Goal: Check status: Check status

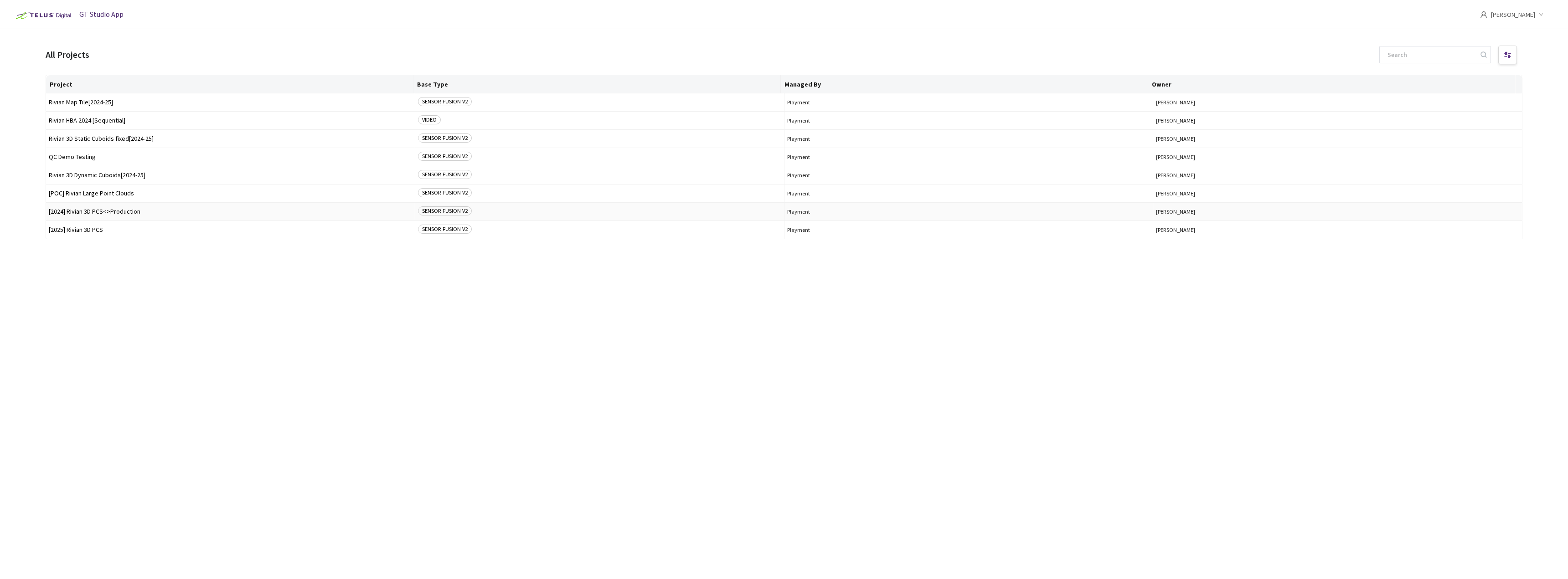
click at [111, 208] on td "[2024] Rivian 3D PCS<>Production" at bounding box center [230, 212] width 369 height 18
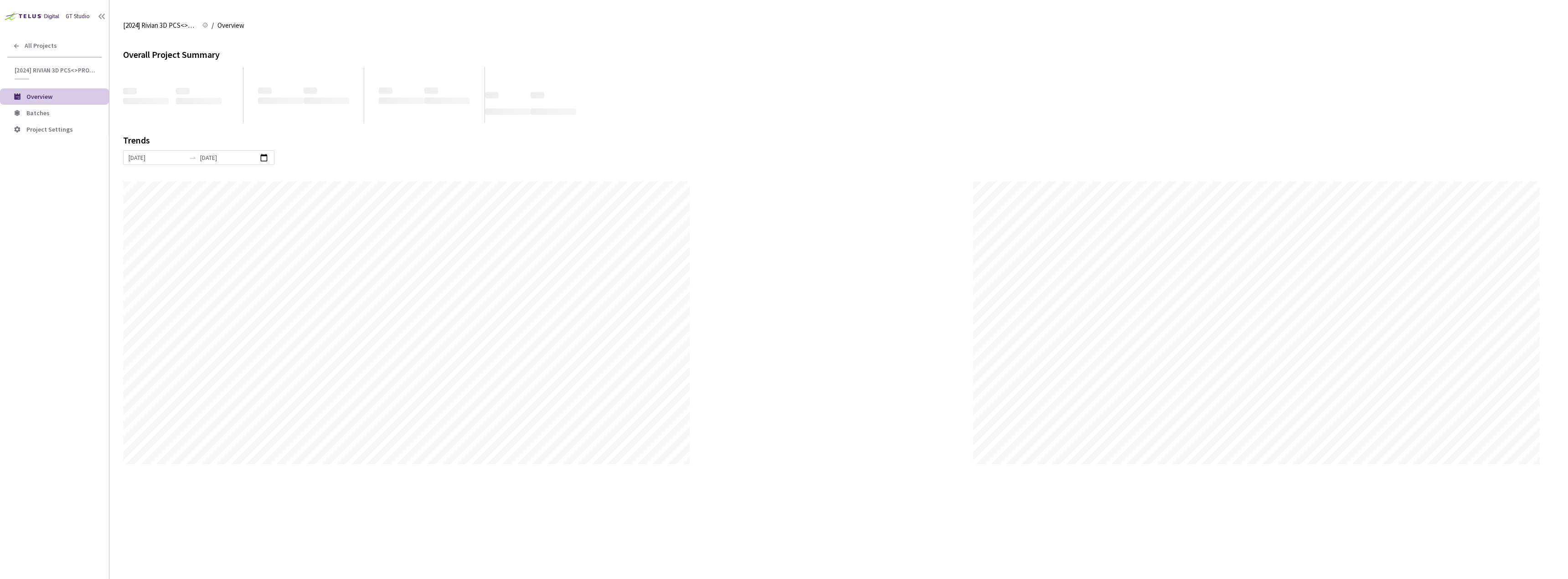
scroll to position [579, 1568]
click at [69, 118] on li "Batches" at bounding box center [55, 113] width 109 height 16
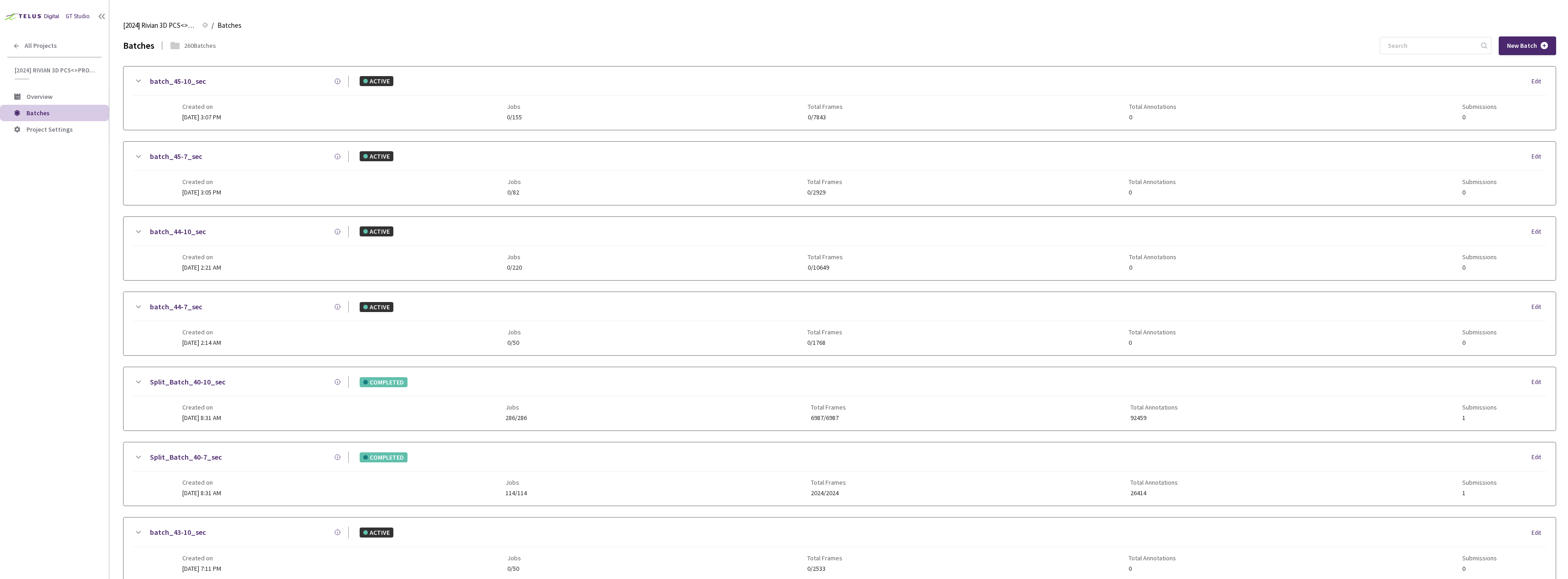
click at [1424, 54] on input at bounding box center [1431, 45] width 97 height 16
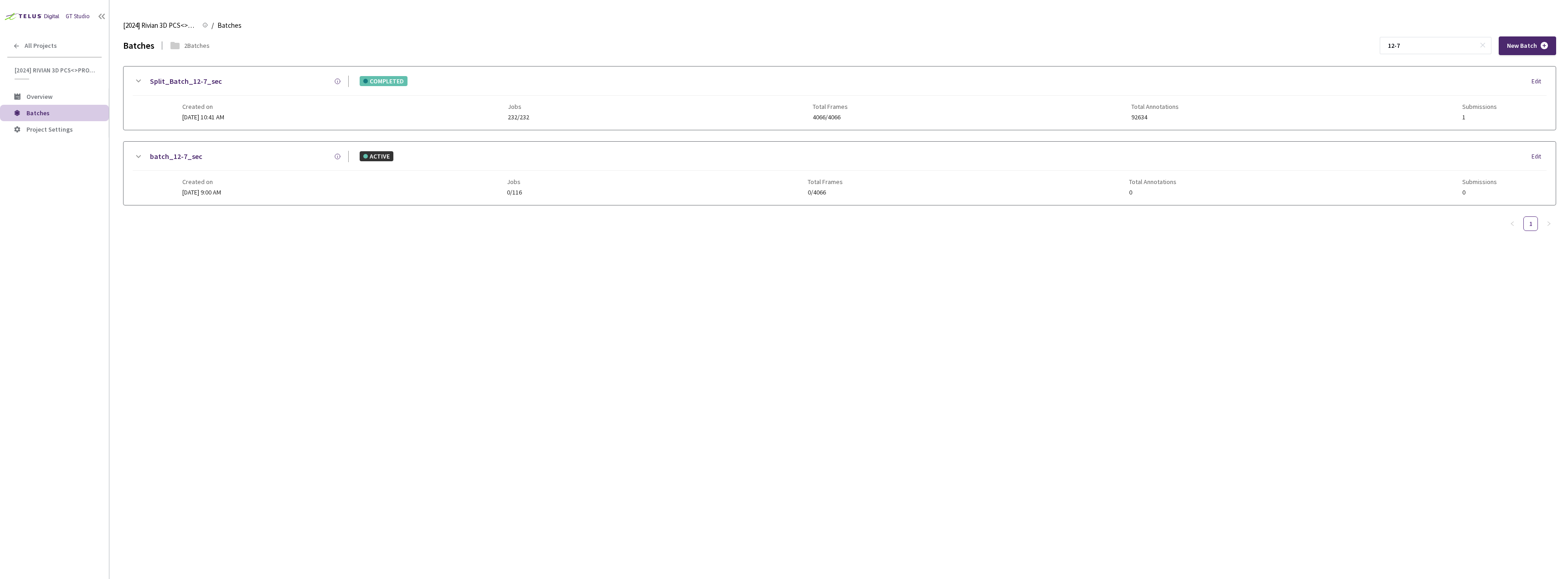
type input "12-7"
click at [198, 78] on link "Split_Batch_12-7_sec" at bounding box center [186, 81] width 72 height 11
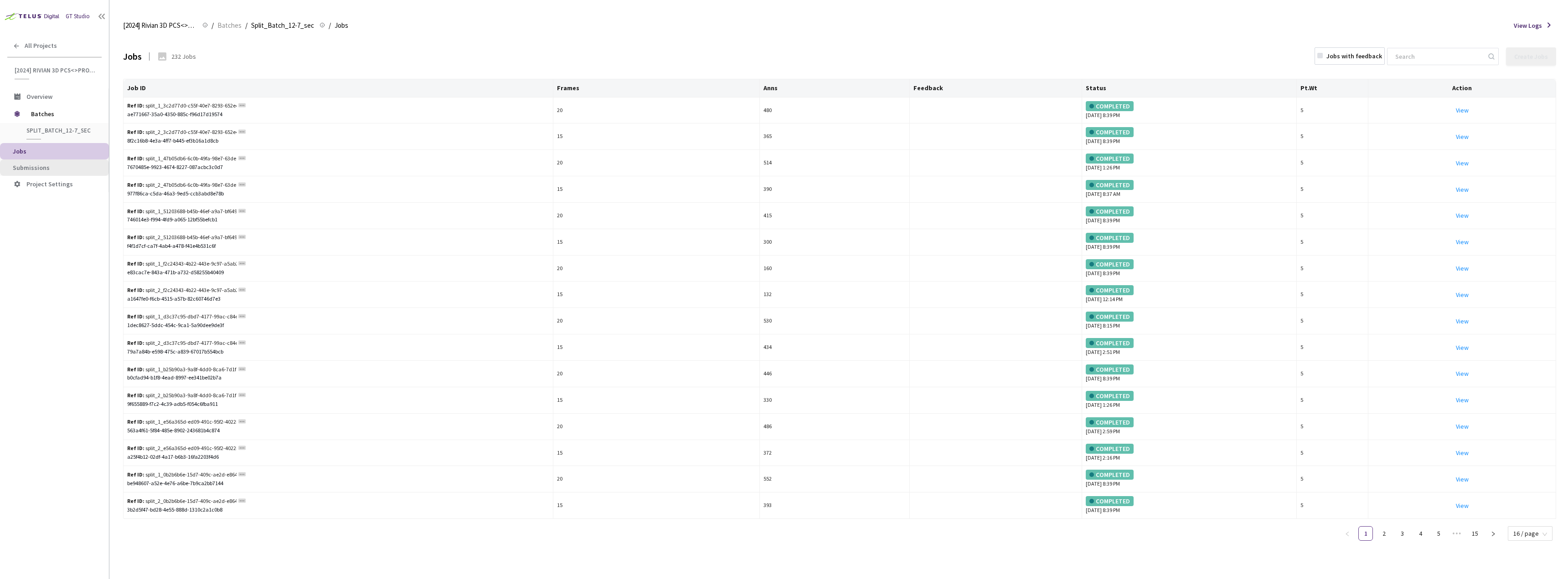
click at [66, 169] on span "Submissions" at bounding box center [57, 168] width 89 height 8
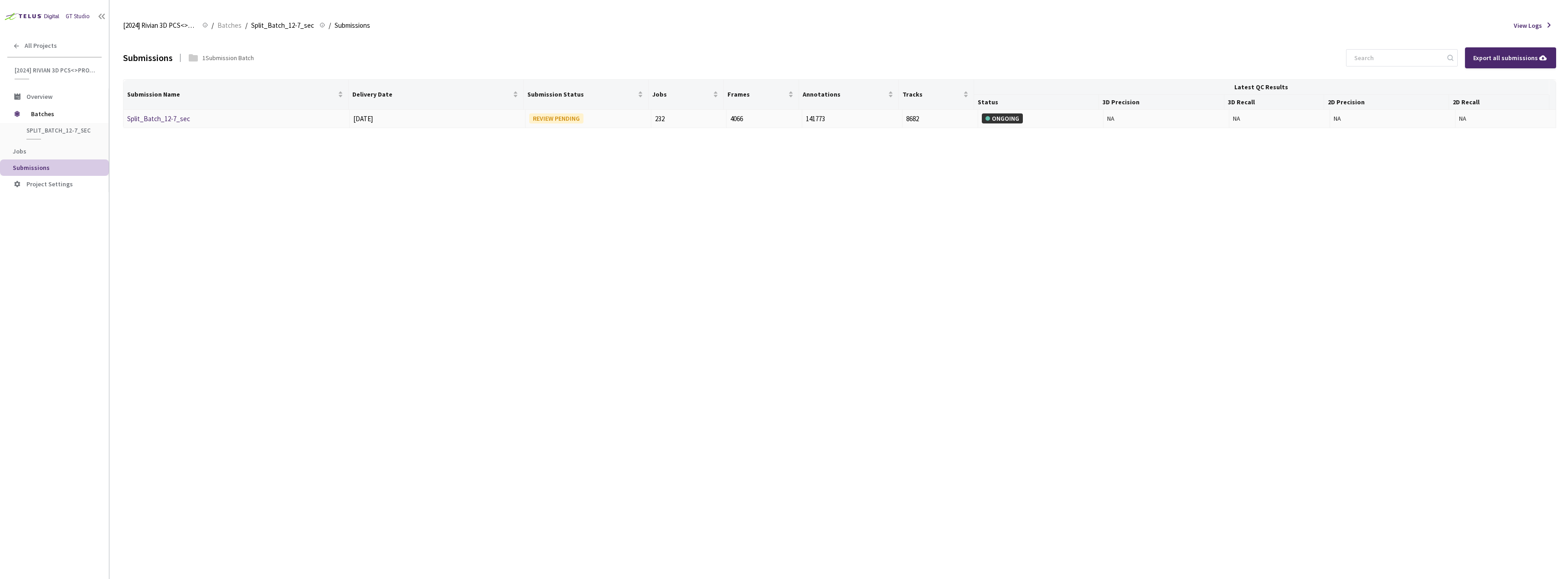
click at [176, 120] on link "Split_Batch_12-7_sec" at bounding box center [159, 118] width 63 height 9
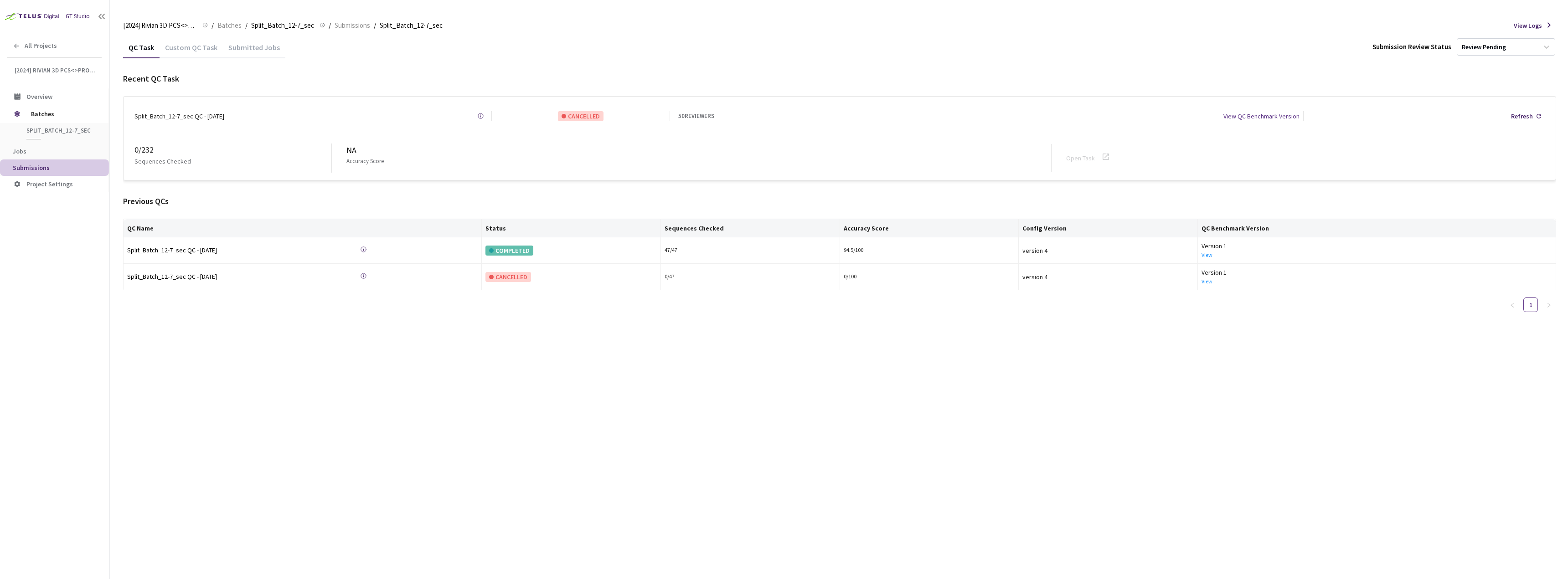
click at [192, 45] on div "Custom QC Task" at bounding box center [191, 51] width 63 height 16
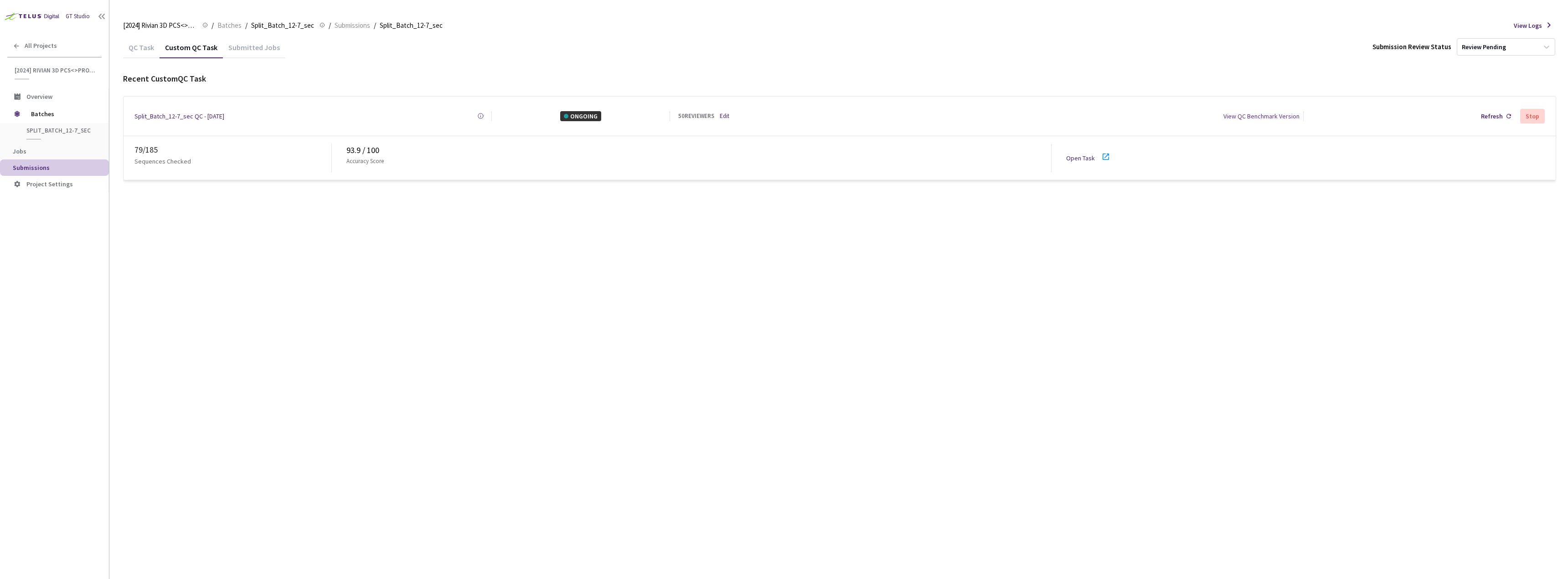
click at [1106, 155] on icon at bounding box center [1106, 157] width 11 height 11
